Goal: Task Accomplishment & Management: Use online tool/utility

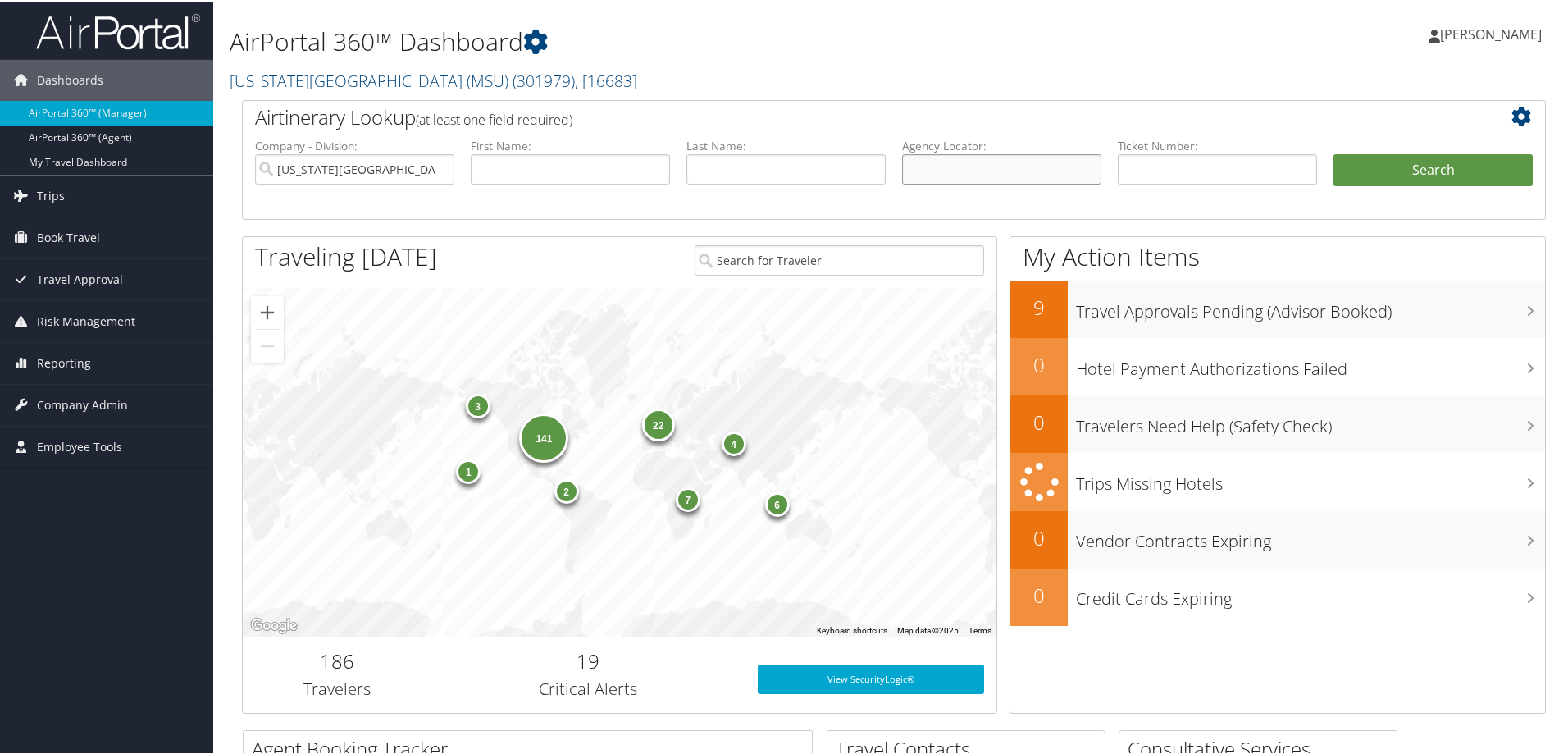
click at [954, 172] on input "text" at bounding box center [1002, 168] width 199 height 31
type input "cf194x"
click at [1427, 171] on button "Search" at bounding box center [1433, 169] width 199 height 33
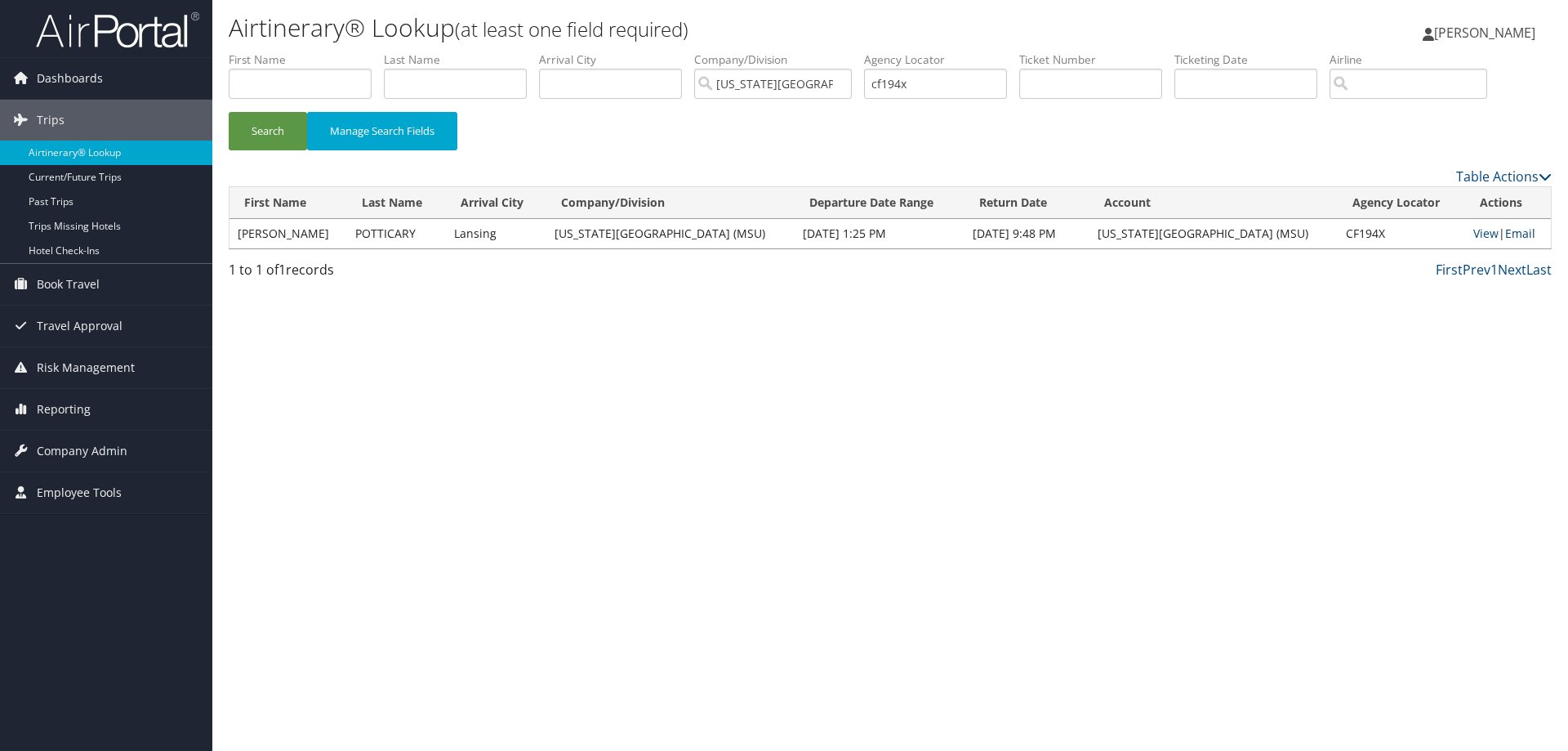
click at [1520, 231] on link "Email" at bounding box center [1520, 233] width 31 height 15
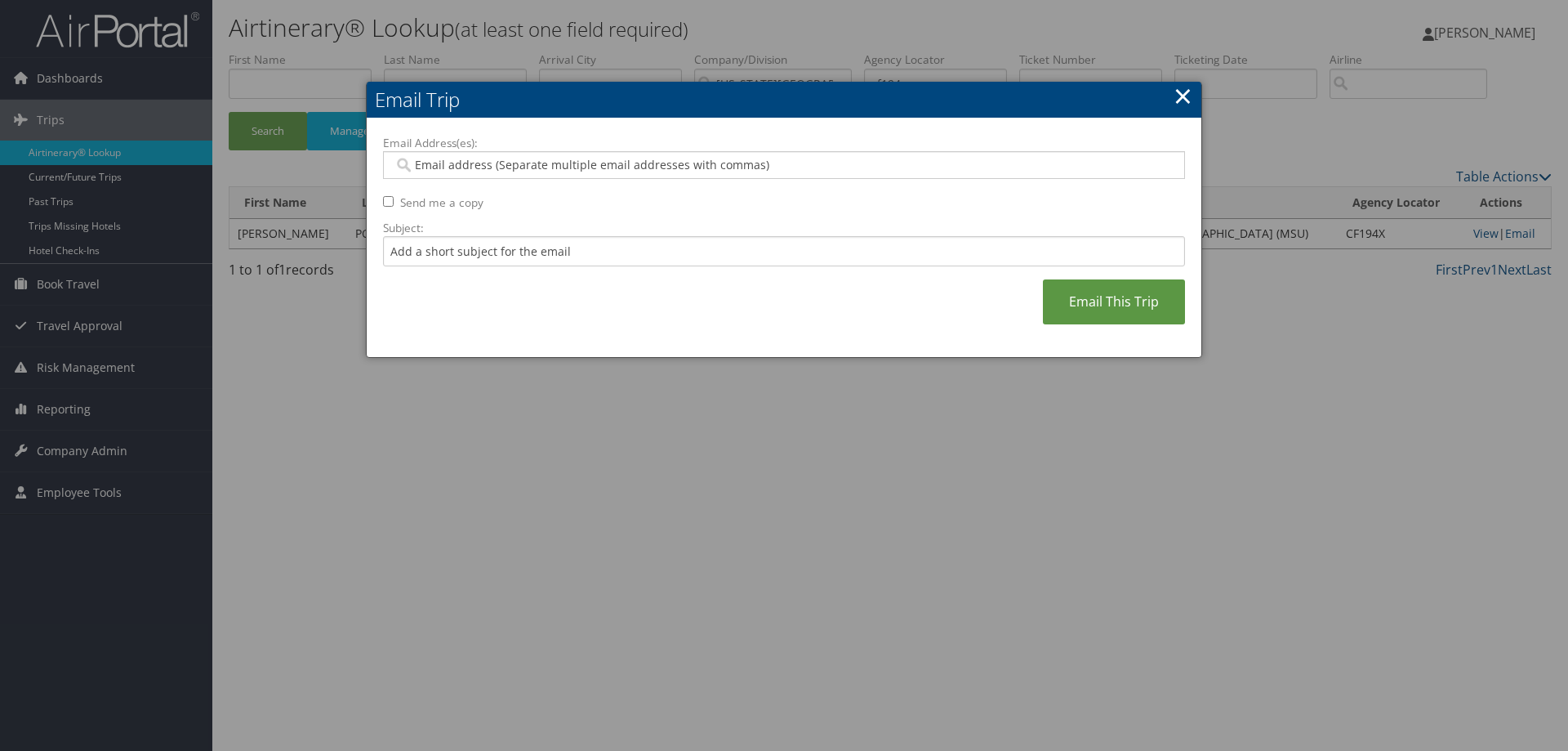
paste input "bloemer3@msu.edu"
type input "bloemer3@msu.edu"
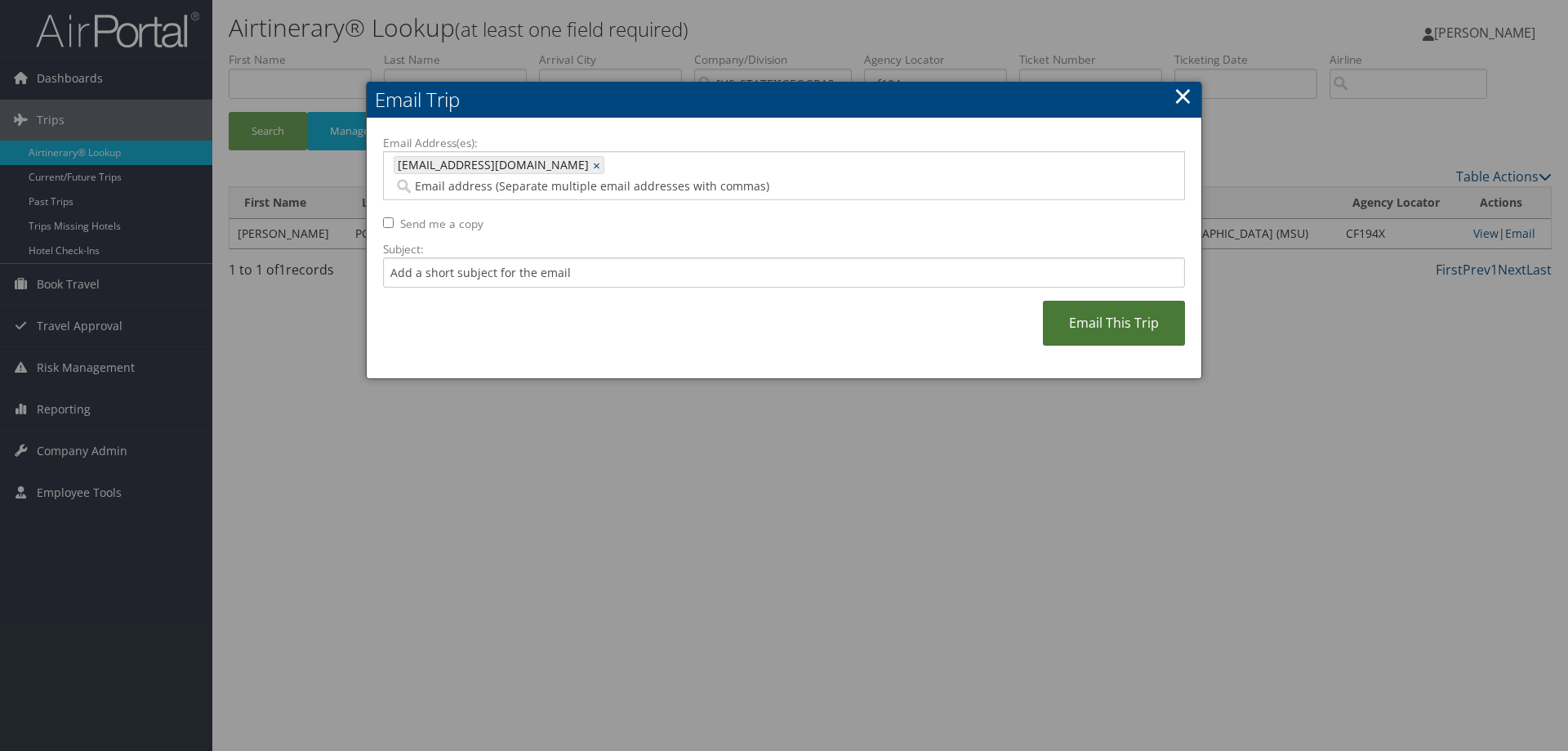
click at [1131, 303] on link "Email This Trip" at bounding box center [1114, 324] width 142 height 45
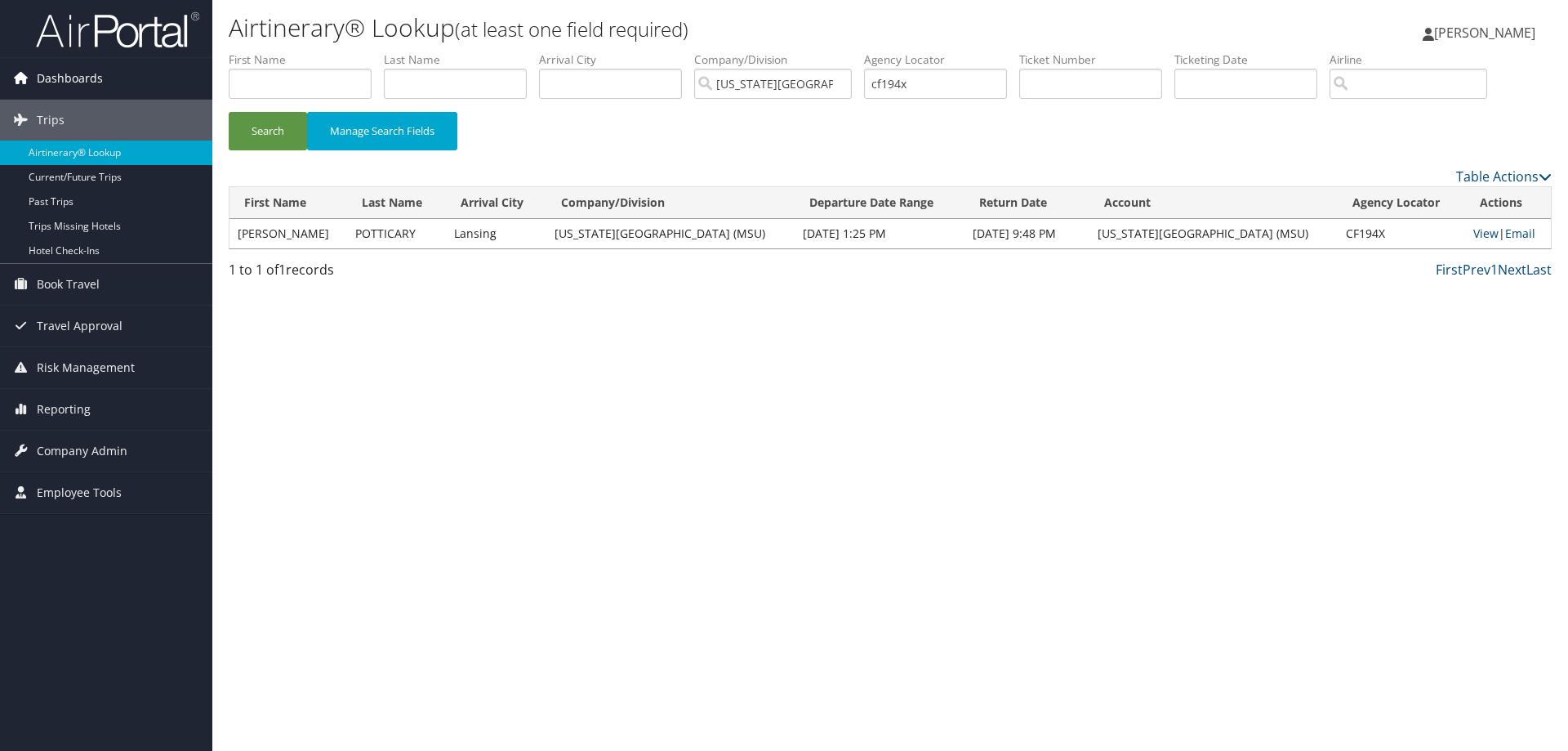
click at [53, 72] on span "Dashboards" at bounding box center [69, 78] width 66 height 41
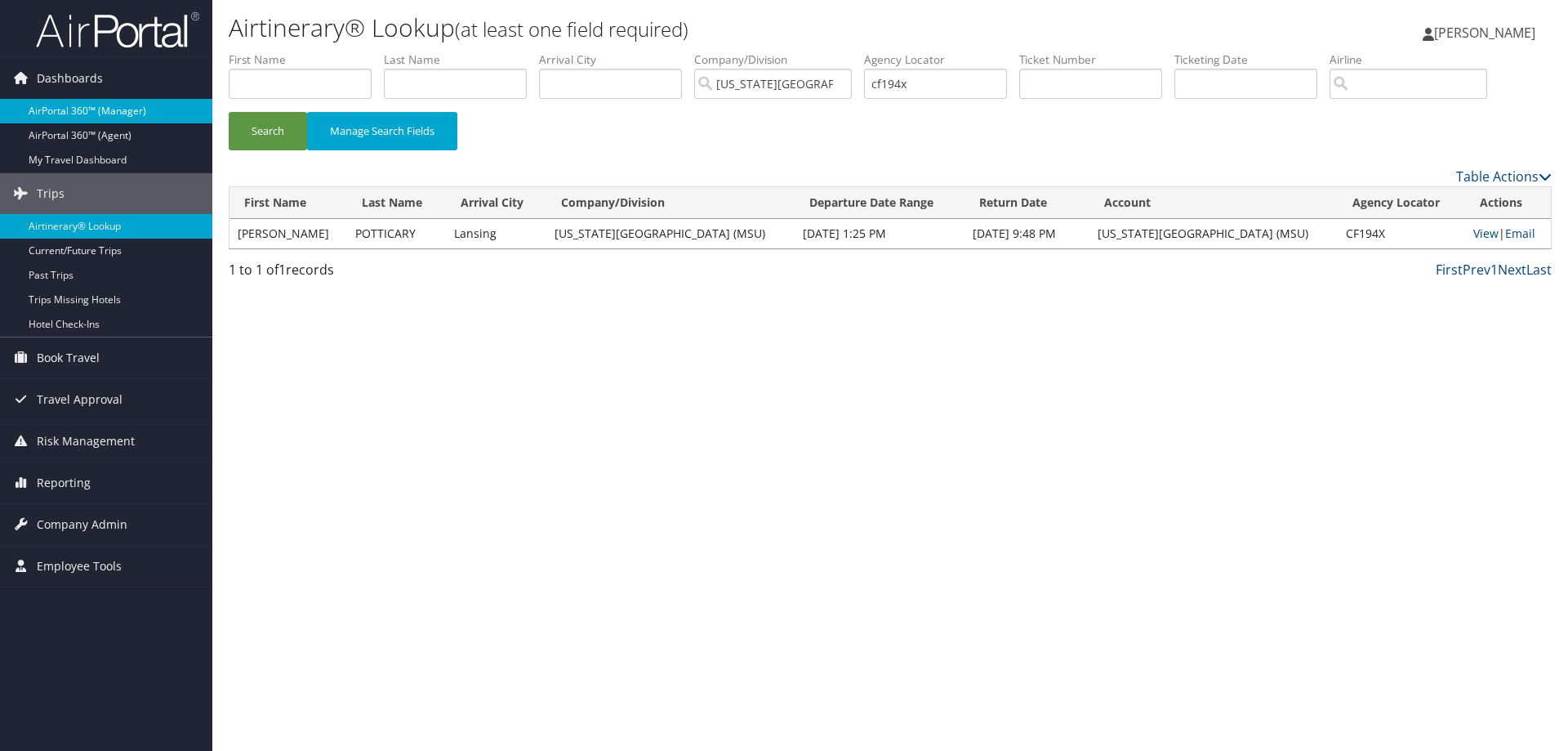
click at [59, 109] on link "AirPortal 360™ (Manager)" at bounding box center [106, 111] width 213 height 24
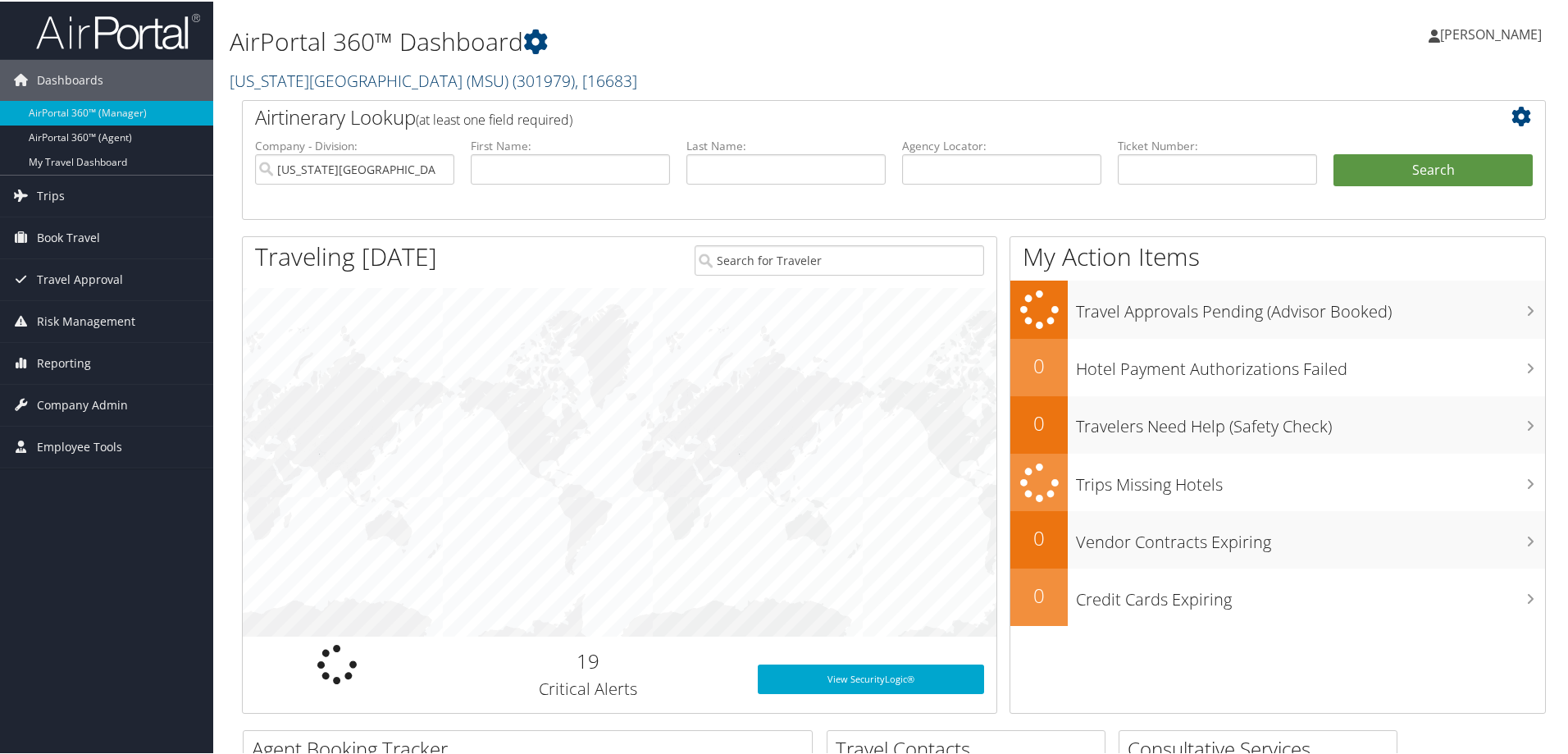
click at [265, 81] on link "[US_STATE][GEOGRAPHIC_DATA] (MSU) ( 301979 ) , [ 16683 ]" at bounding box center [433, 79] width 407 height 22
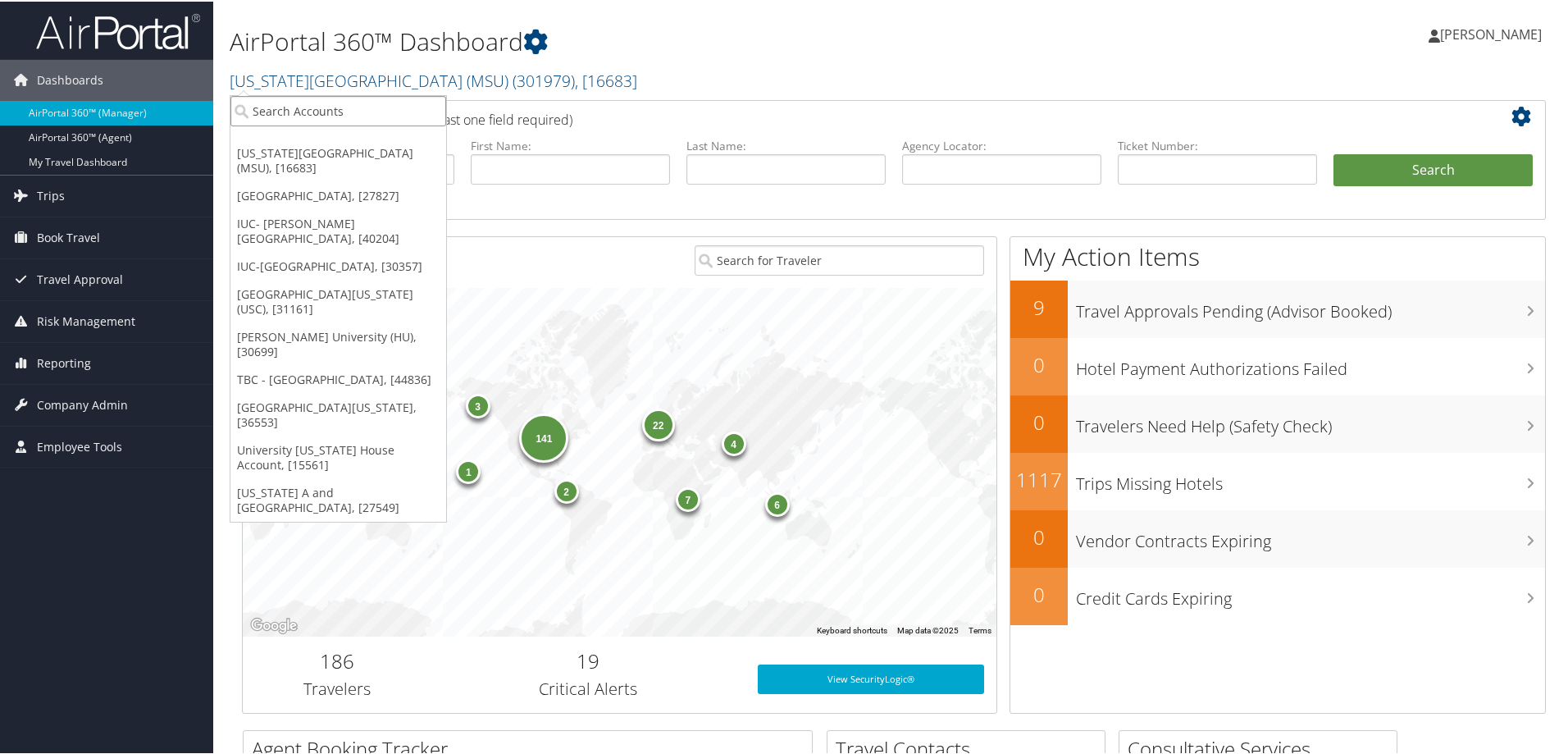
click at [265, 108] on input "search" at bounding box center [338, 110] width 215 height 31
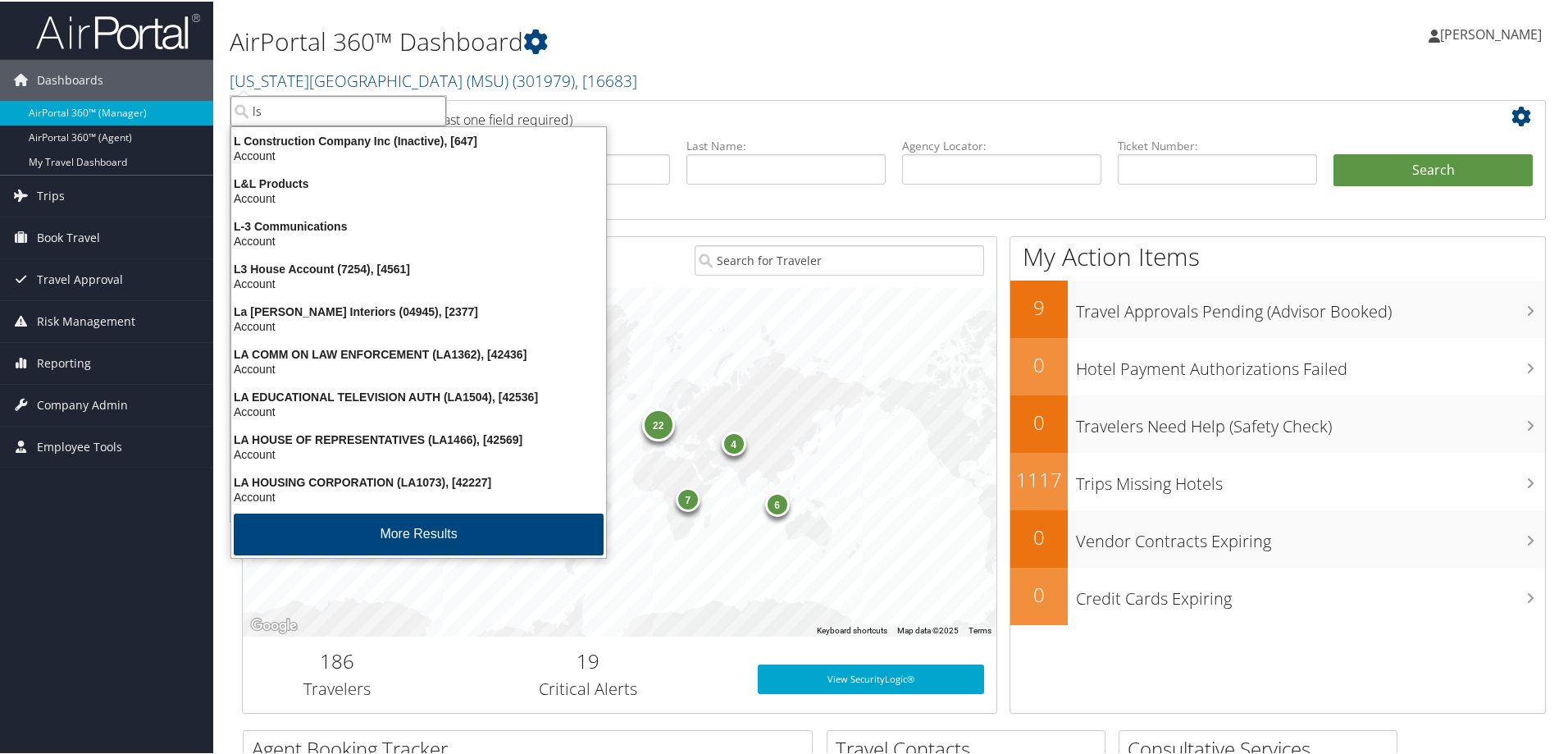
type input "lsu"
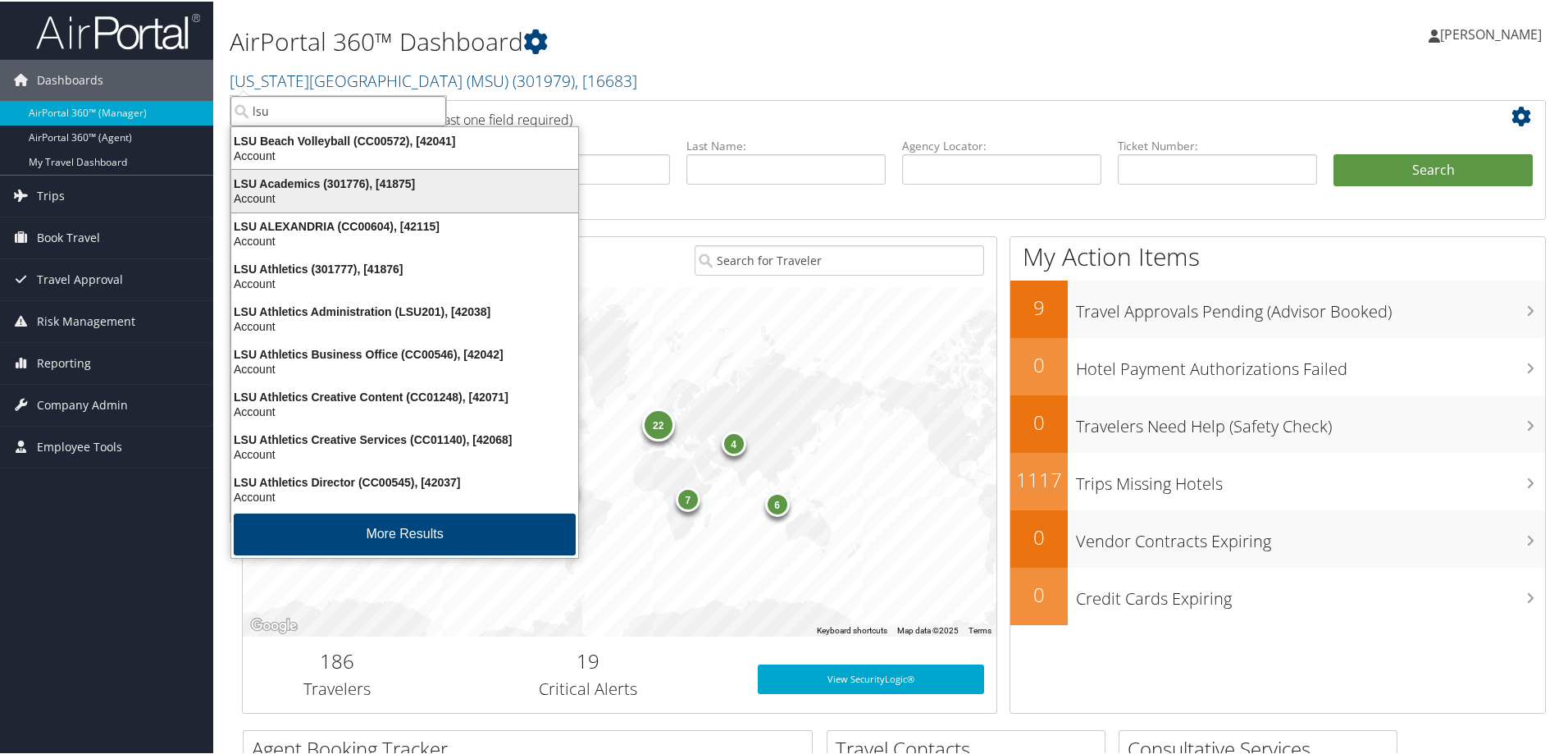
click at [268, 188] on div "LSU Academics (301776), [41875]" at bounding box center [404, 182] width 366 height 14
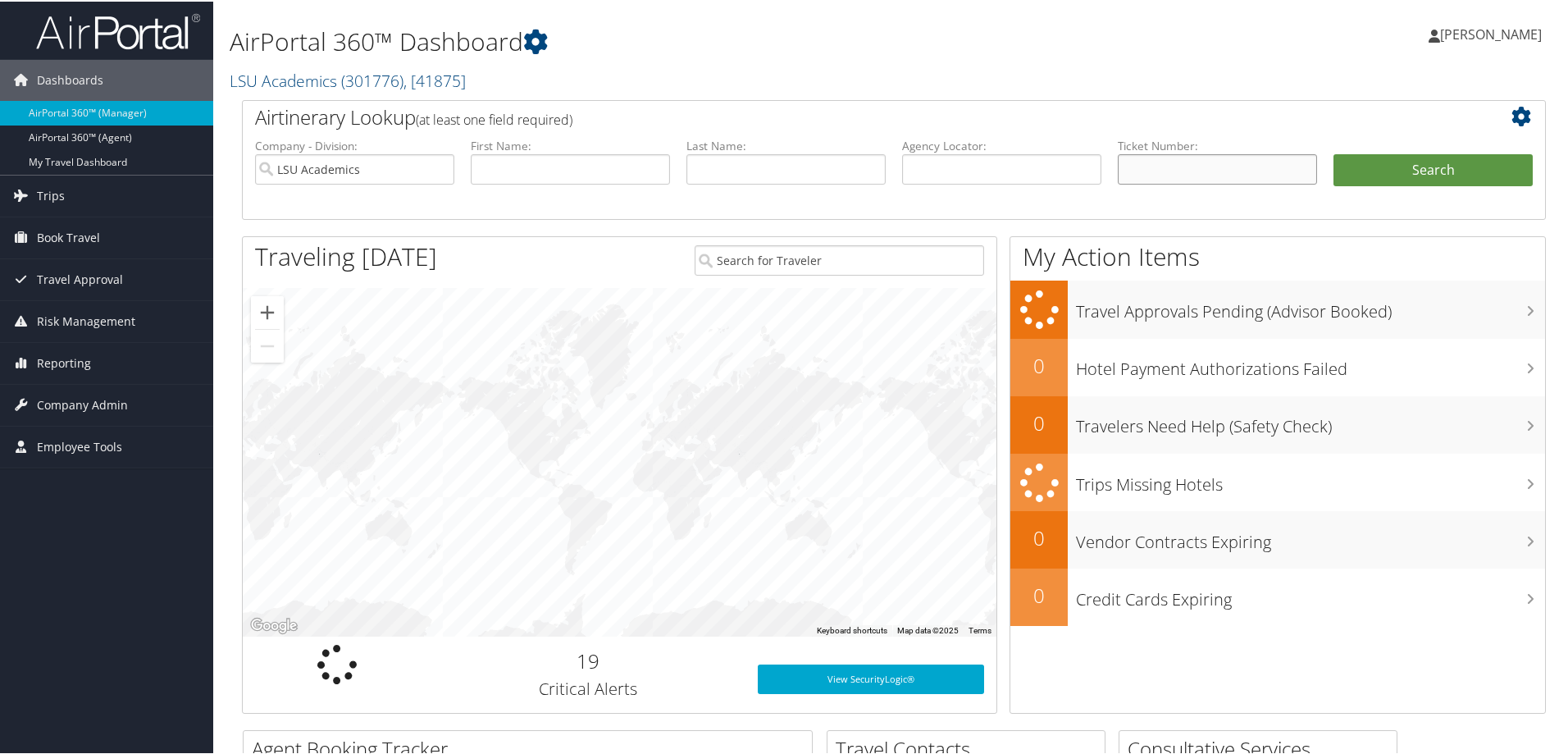
click at [1153, 164] on input "text" at bounding box center [1217, 168] width 199 height 31
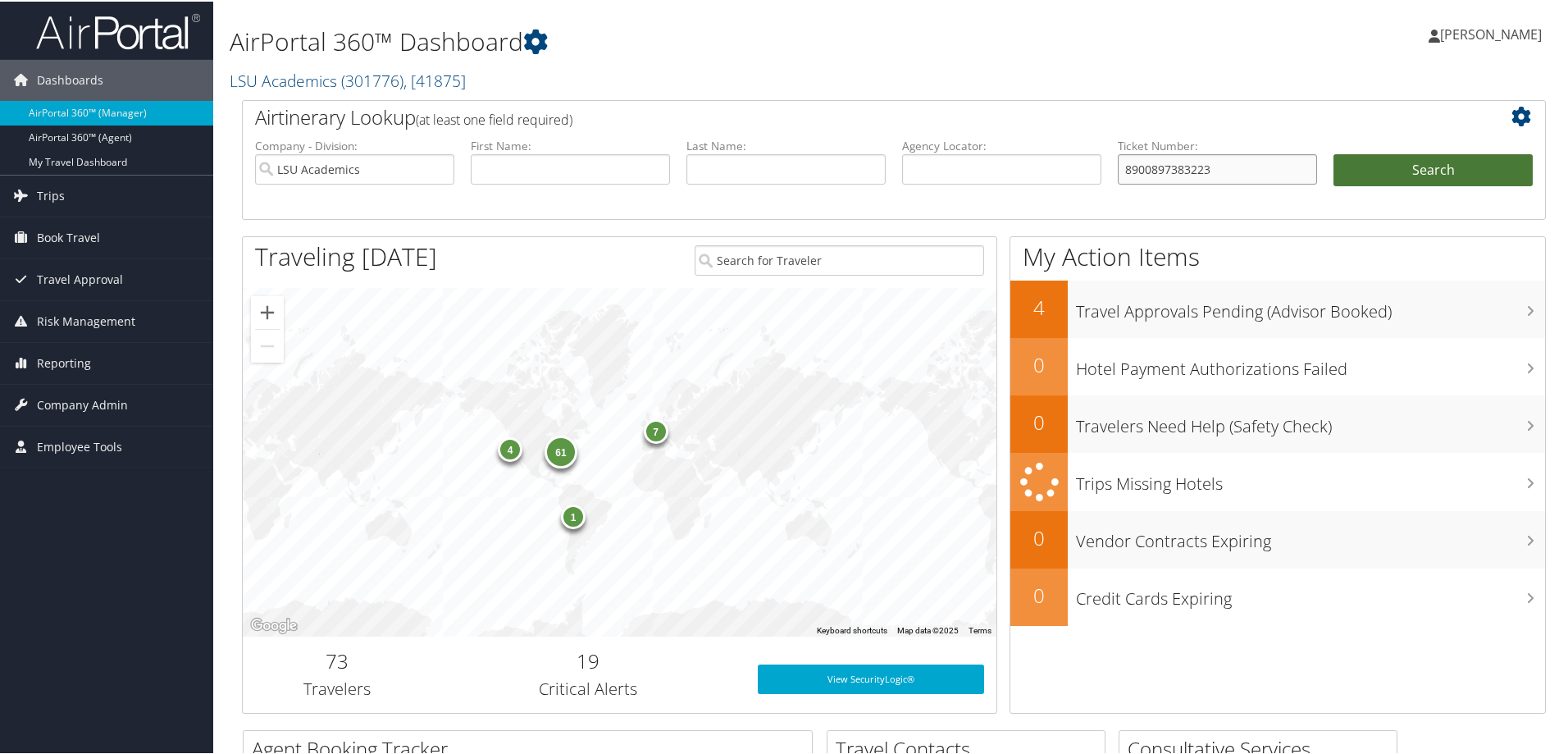
type input "8900897383223"
click at [1404, 168] on button "Search" at bounding box center [1433, 169] width 199 height 33
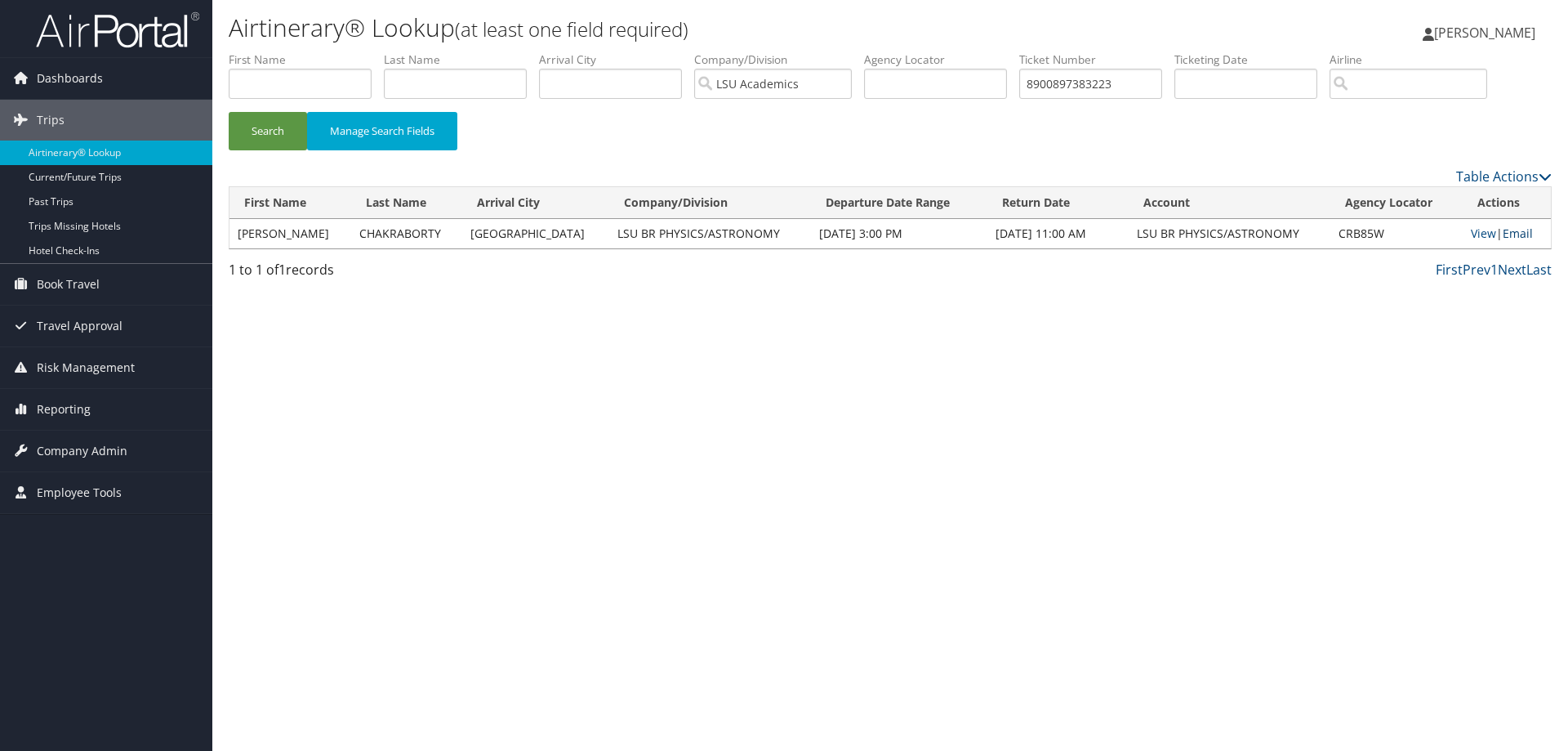
click at [1521, 229] on link "Email" at bounding box center [1518, 233] width 31 height 15
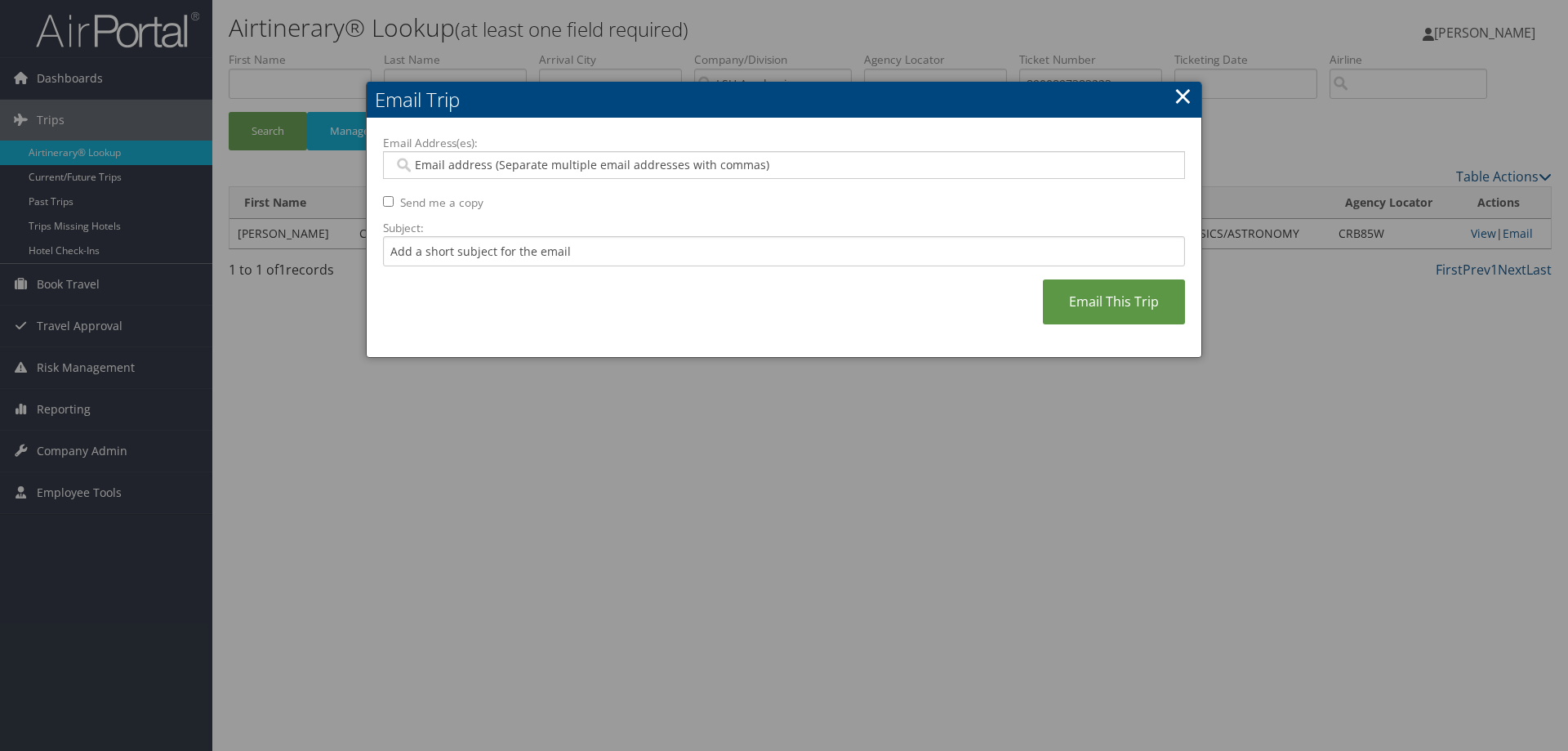
paste input "[EMAIL_ADDRESS][DOMAIN_NAME]"
type input "[EMAIL_ADDRESS][DOMAIN_NAME]"
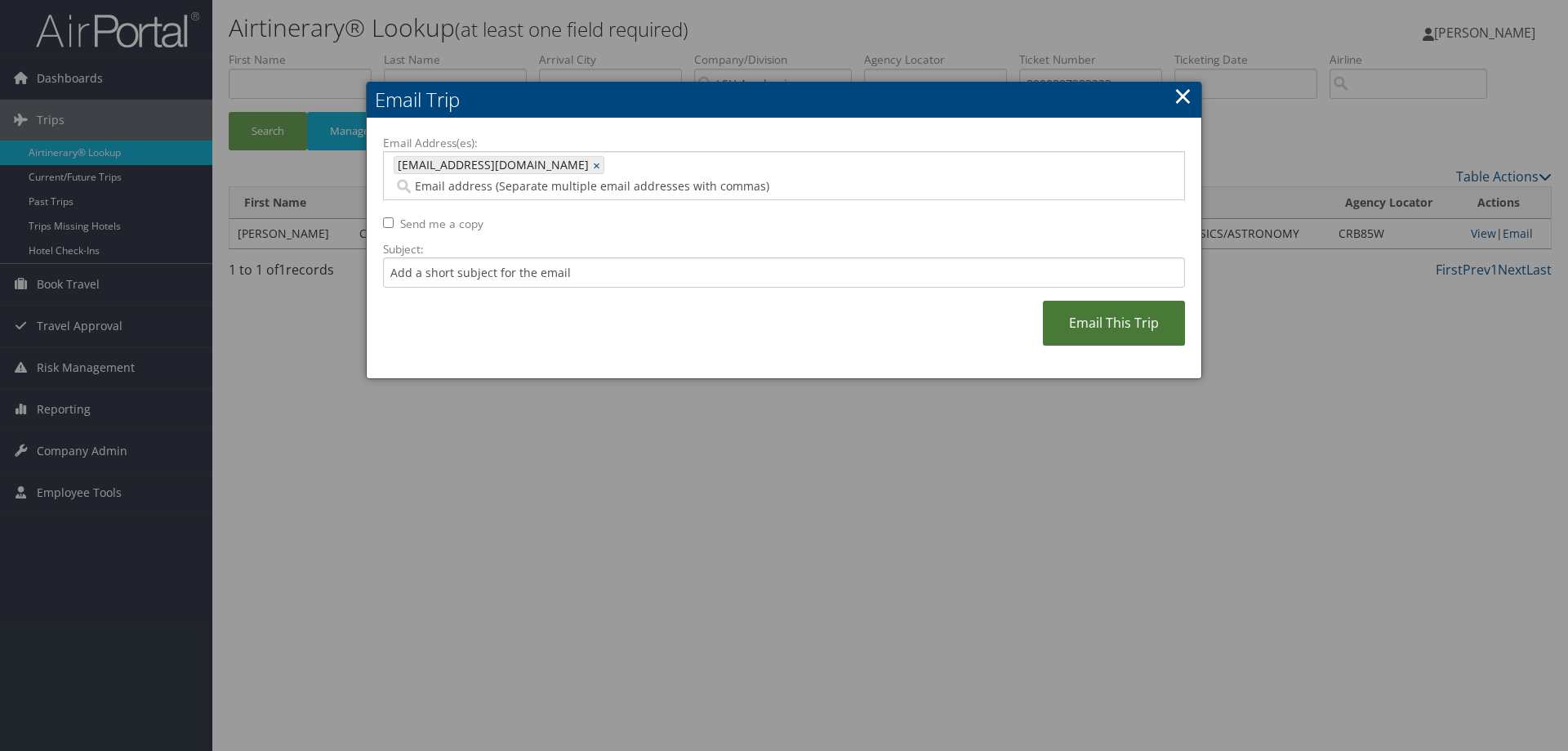
click at [1117, 310] on link "Email This Trip" at bounding box center [1114, 324] width 142 height 45
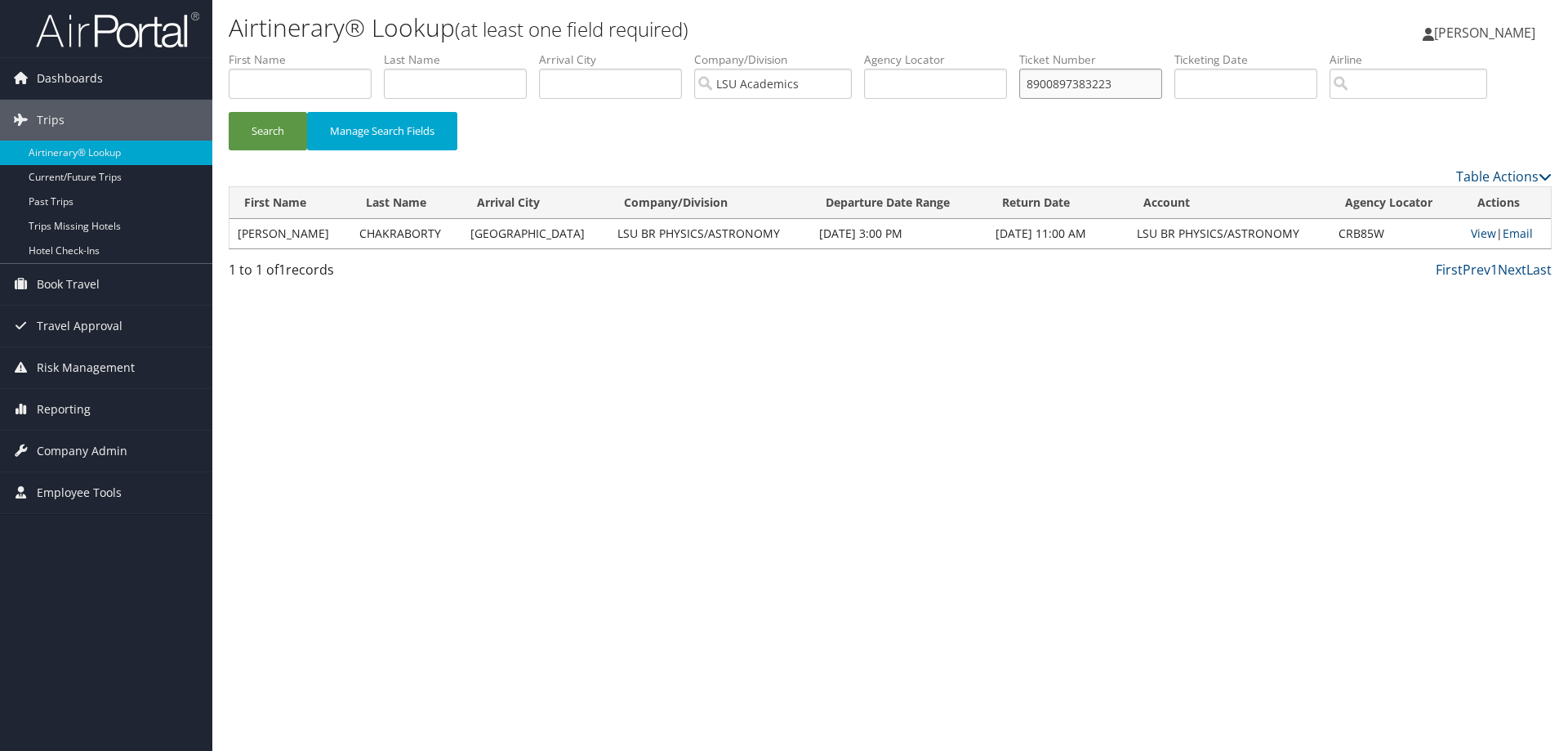
drag, startPoint x: 1142, startPoint y: 87, endPoint x: 911, endPoint y: 92, distance: 231.1
click at [911, 51] on ul "First Name Last Name Departure City Arrival City Company/Division LSU Academics…" at bounding box center [890, 51] width 1323 height 0
type input "8900897383221"
click at [279, 131] on button "Search" at bounding box center [268, 131] width 78 height 39
click at [1521, 237] on link "Email" at bounding box center [1515, 233] width 31 height 15
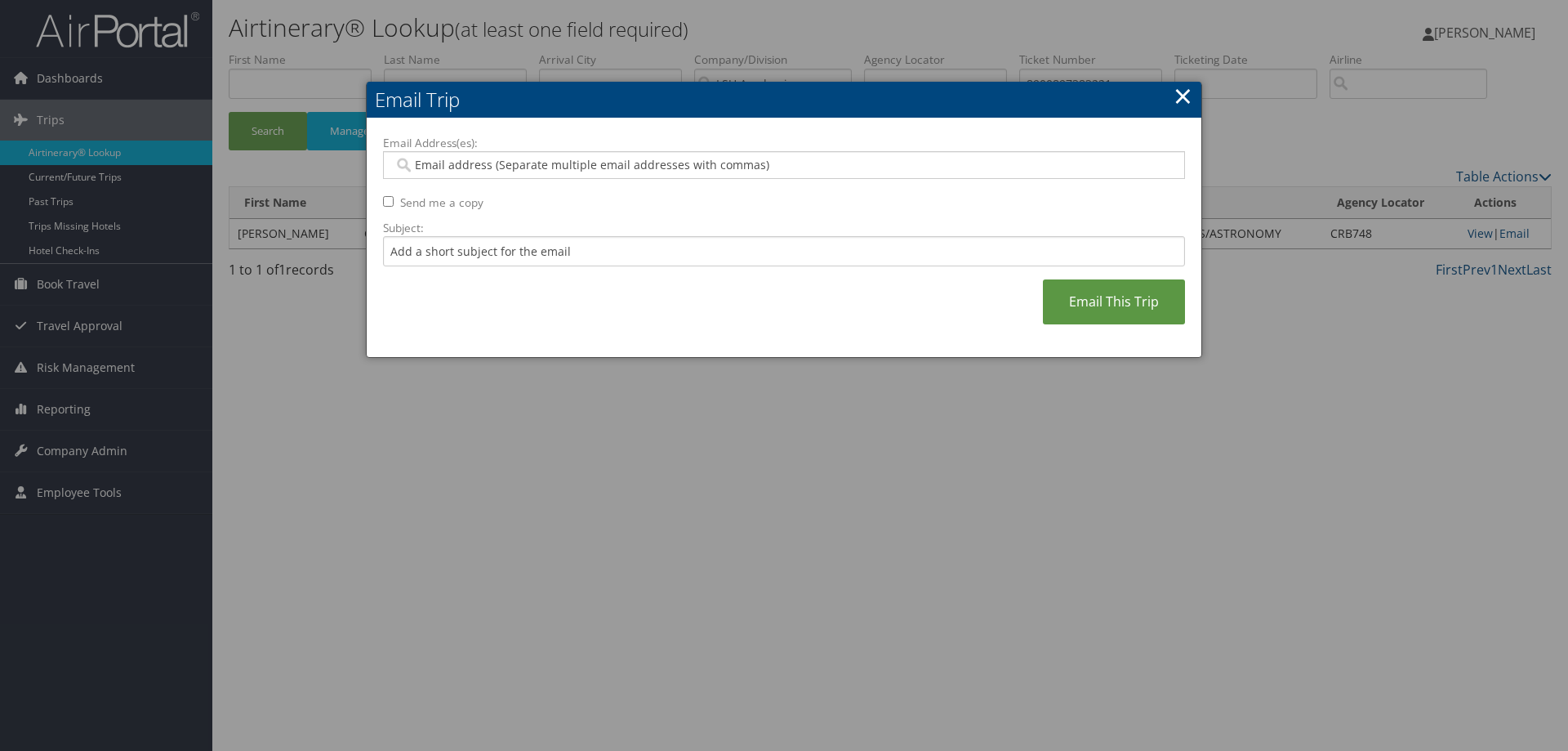
paste input "[EMAIL_ADDRESS][DOMAIN_NAME]"
type input "[EMAIL_ADDRESS][DOMAIN_NAME]"
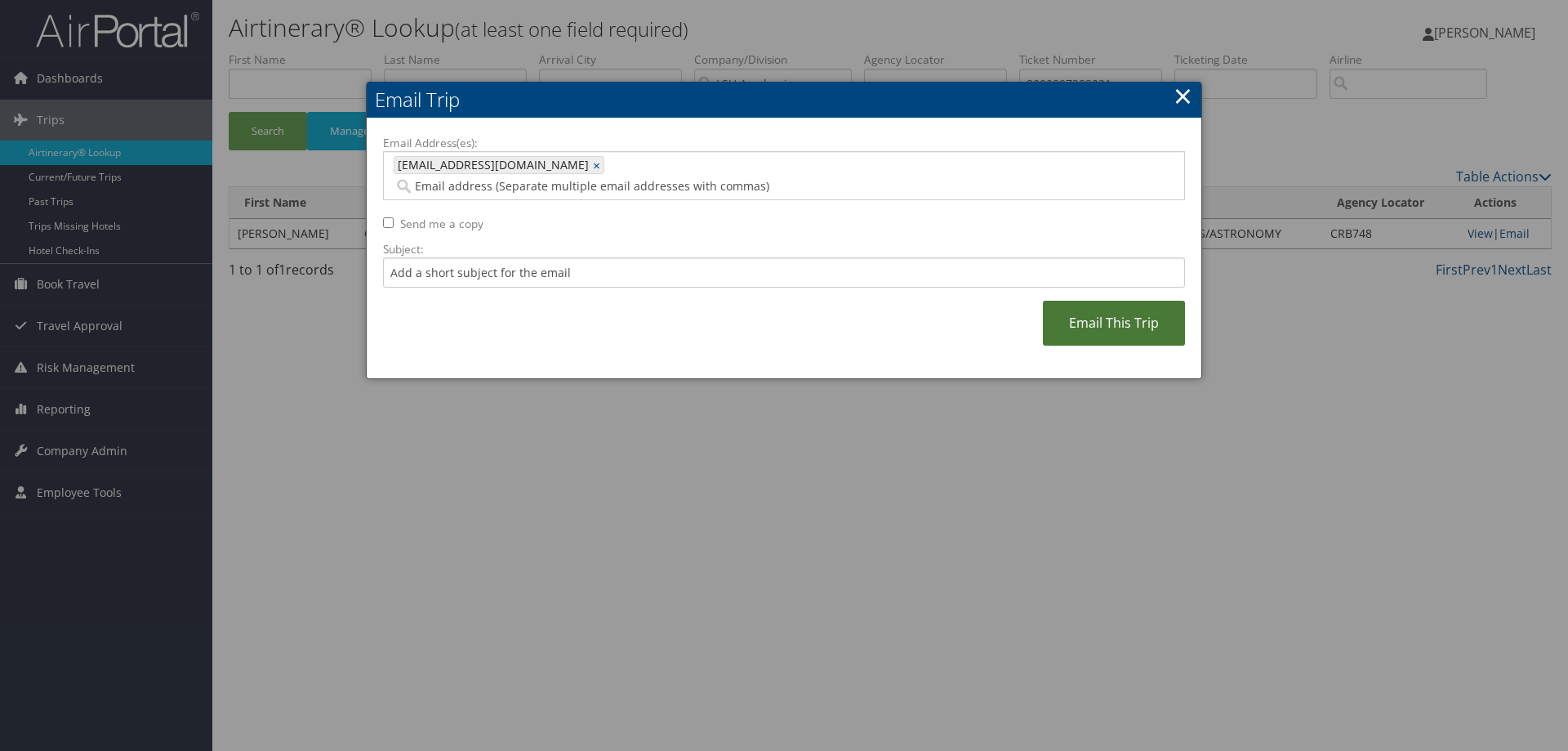
click at [1130, 306] on link "Email This Trip" at bounding box center [1114, 324] width 142 height 45
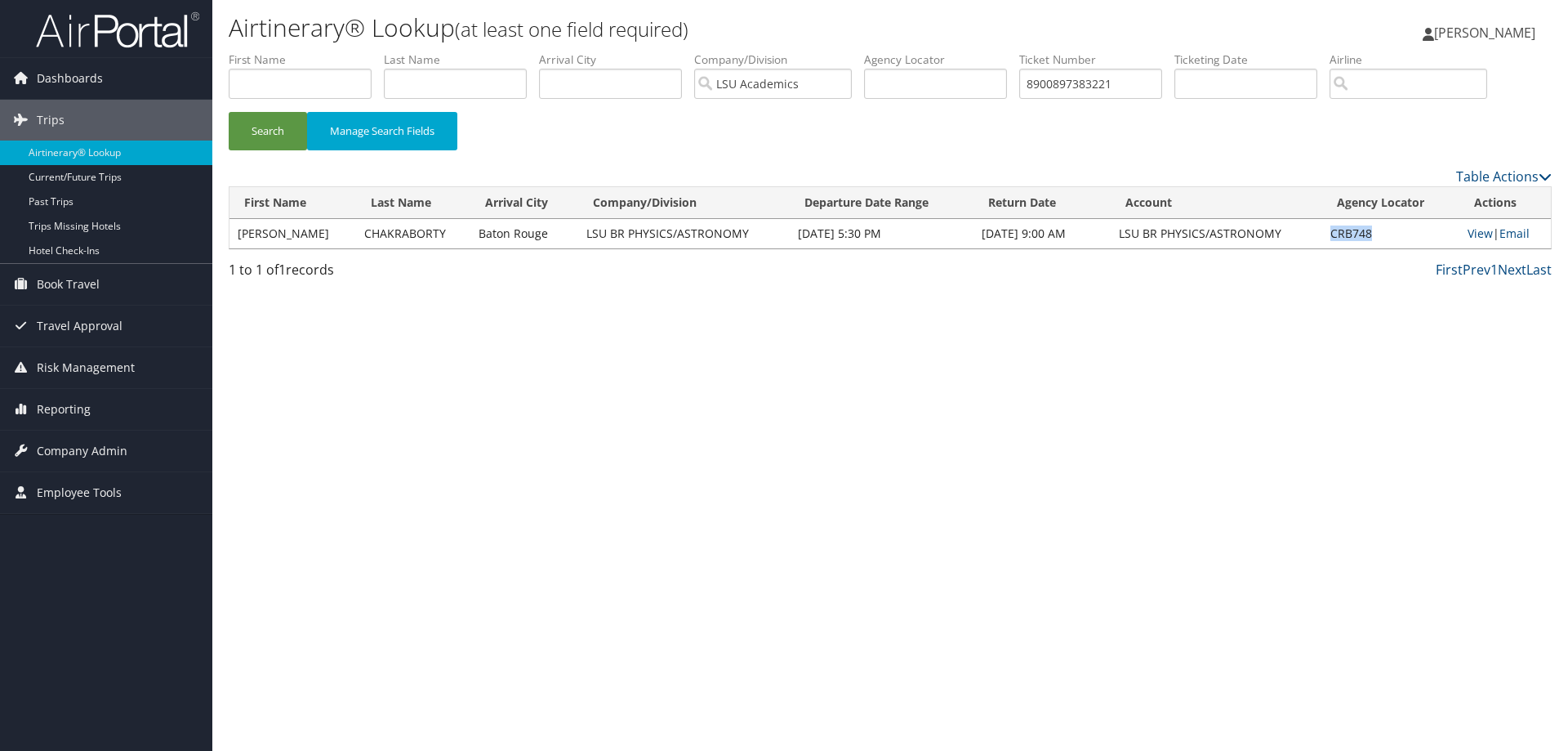
drag, startPoint x: 1381, startPoint y: 231, endPoint x: 1309, endPoint y: 234, distance: 72.1
click at [1309, 234] on tr "[PERSON_NAME] [GEOGRAPHIC_DATA] LSU BR PHYSICS/ASTRONOMY [DATE] 5:30 PM [DATE] …" at bounding box center [890, 234] width 1321 height 30
copy tr "CRB748"
click at [1391, 232] on td "CRB748" at bounding box center [1390, 234] width 136 height 30
drag, startPoint x: 1387, startPoint y: 233, endPoint x: 1309, endPoint y: 231, distance: 78.0
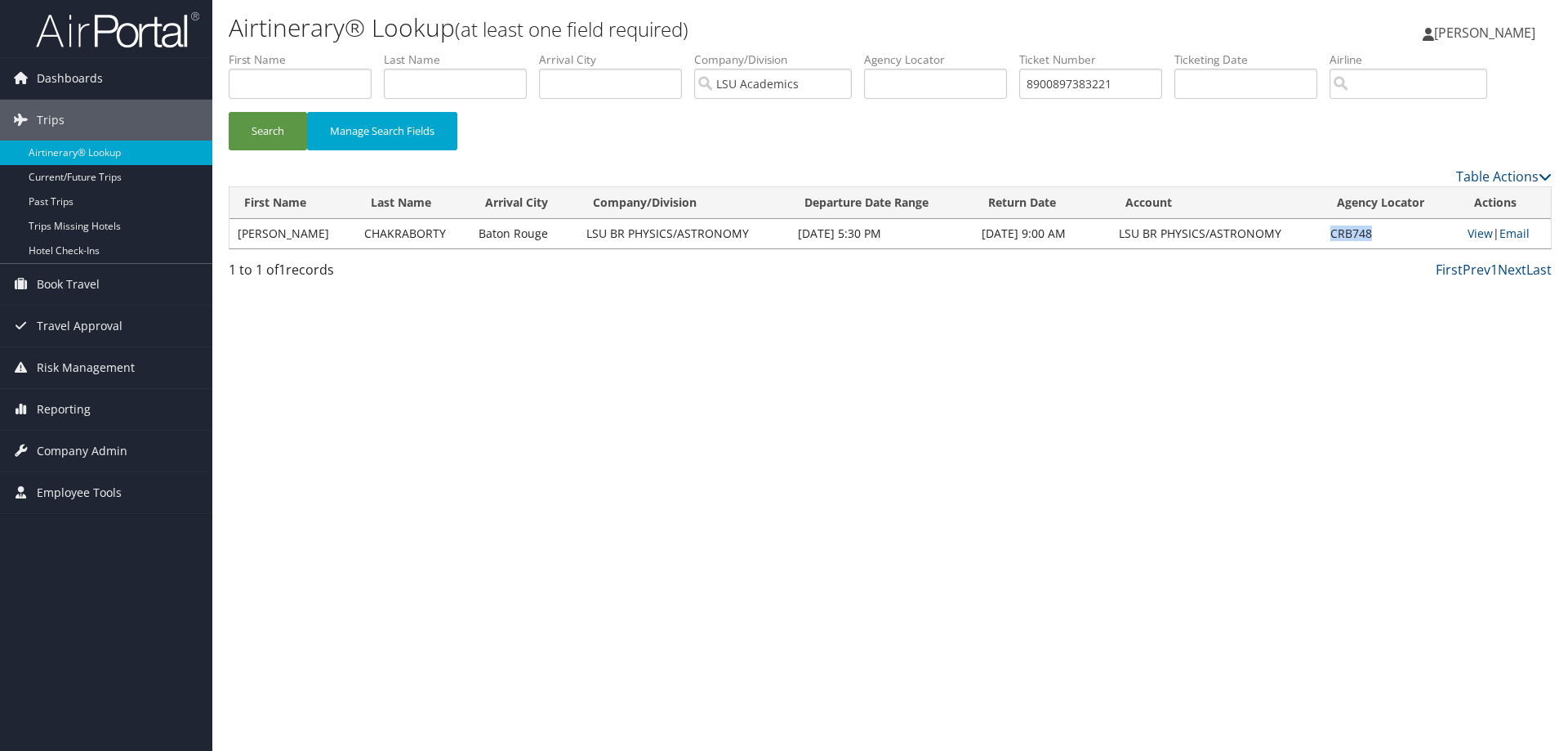
click at [1309, 231] on tr "[PERSON_NAME] [GEOGRAPHIC_DATA] LSU BR PHYSICS/ASTRONOMY [DATE] 5:30 PM [DATE] …" at bounding box center [890, 234] width 1321 height 30
copy tr "CRB748"
